Goal: Navigation & Orientation: Find specific page/section

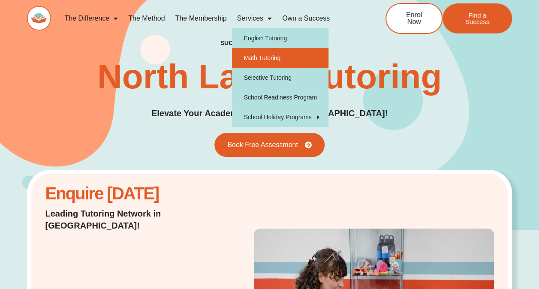
click at [267, 58] on link "Math Tutoring" at bounding box center [280, 58] width 96 height 20
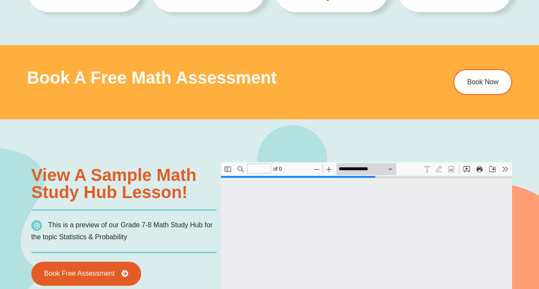
scroll to position [483, 0]
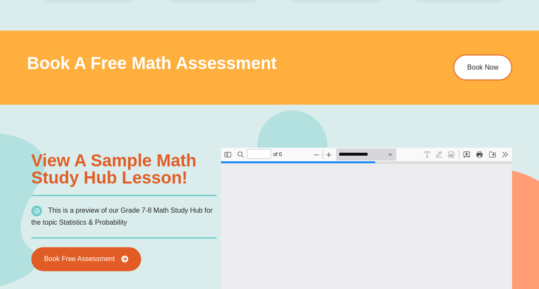
type input "*"
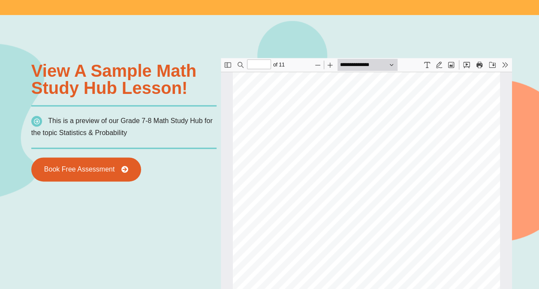
scroll to position [573, 0]
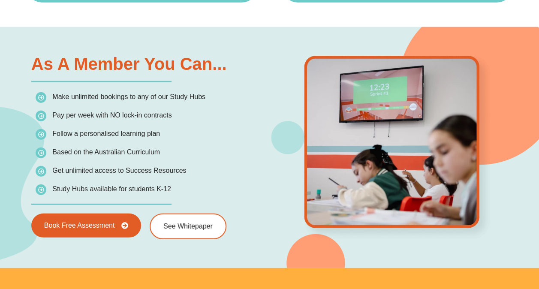
scroll to position [1166, 0]
